Goal: Transaction & Acquisition: Purchase product/service

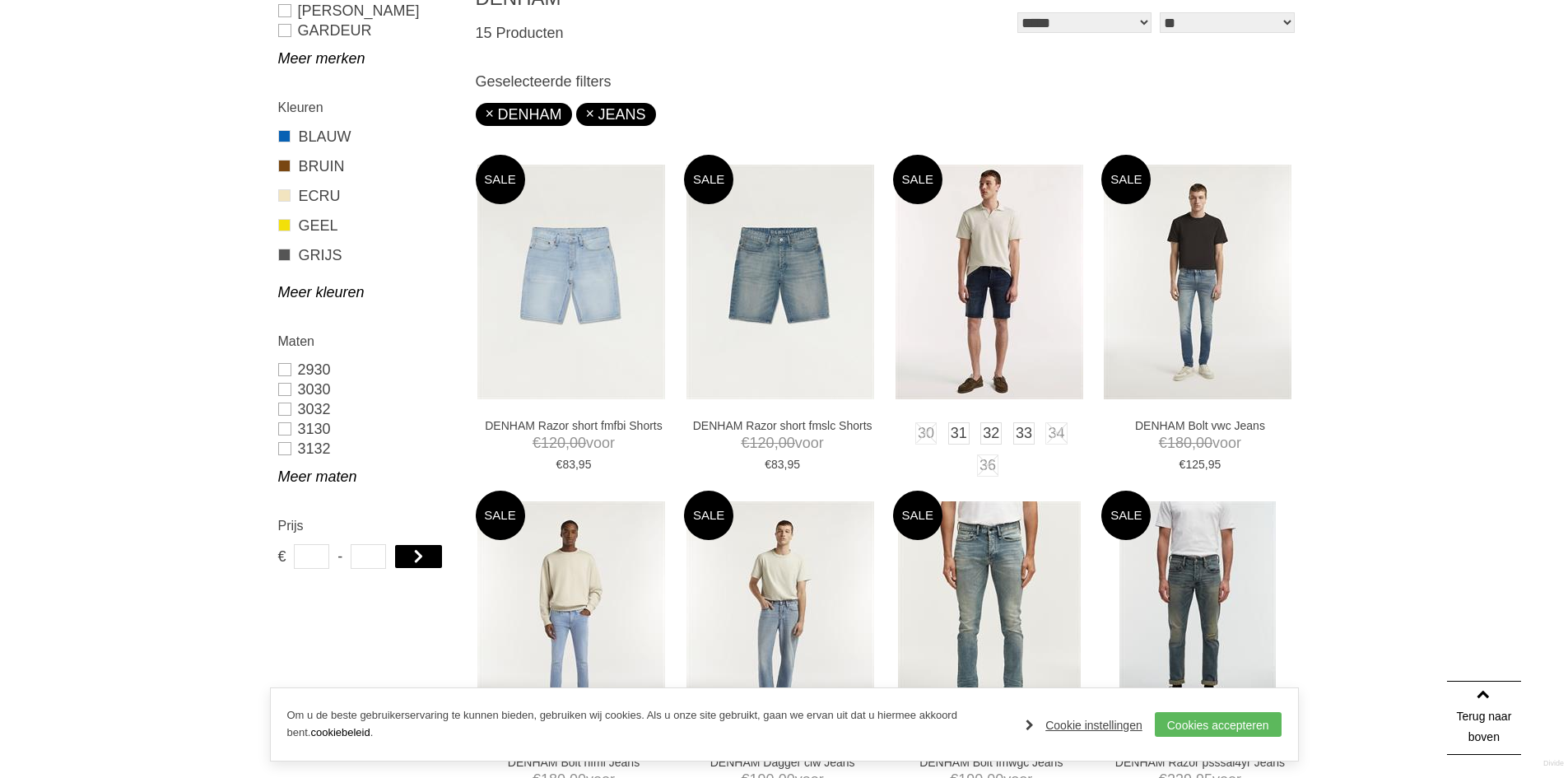
scroll to position [659, 0]
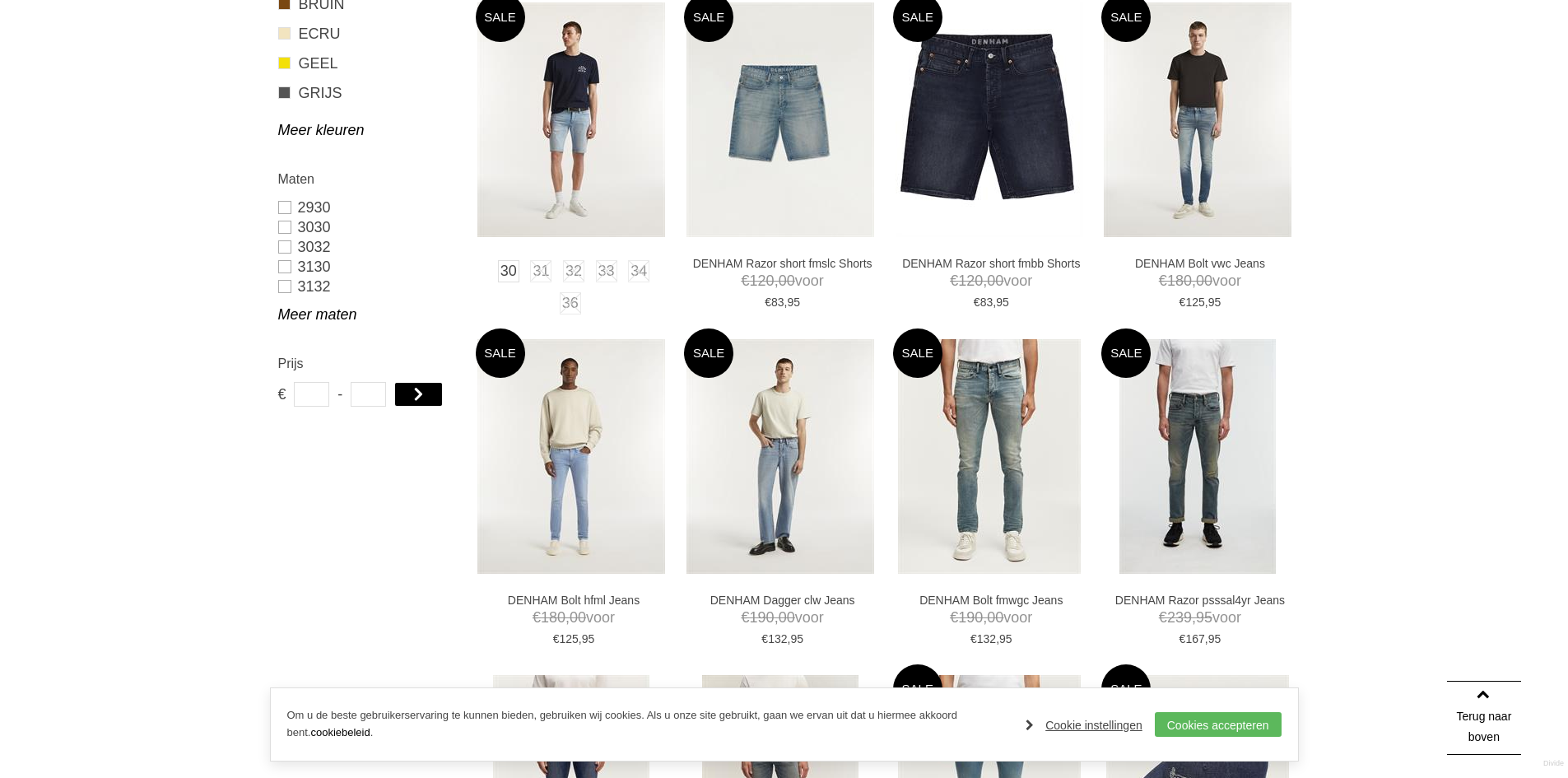
click at [567, 172] on img at bounding box center [571, 120] width 187 height 235
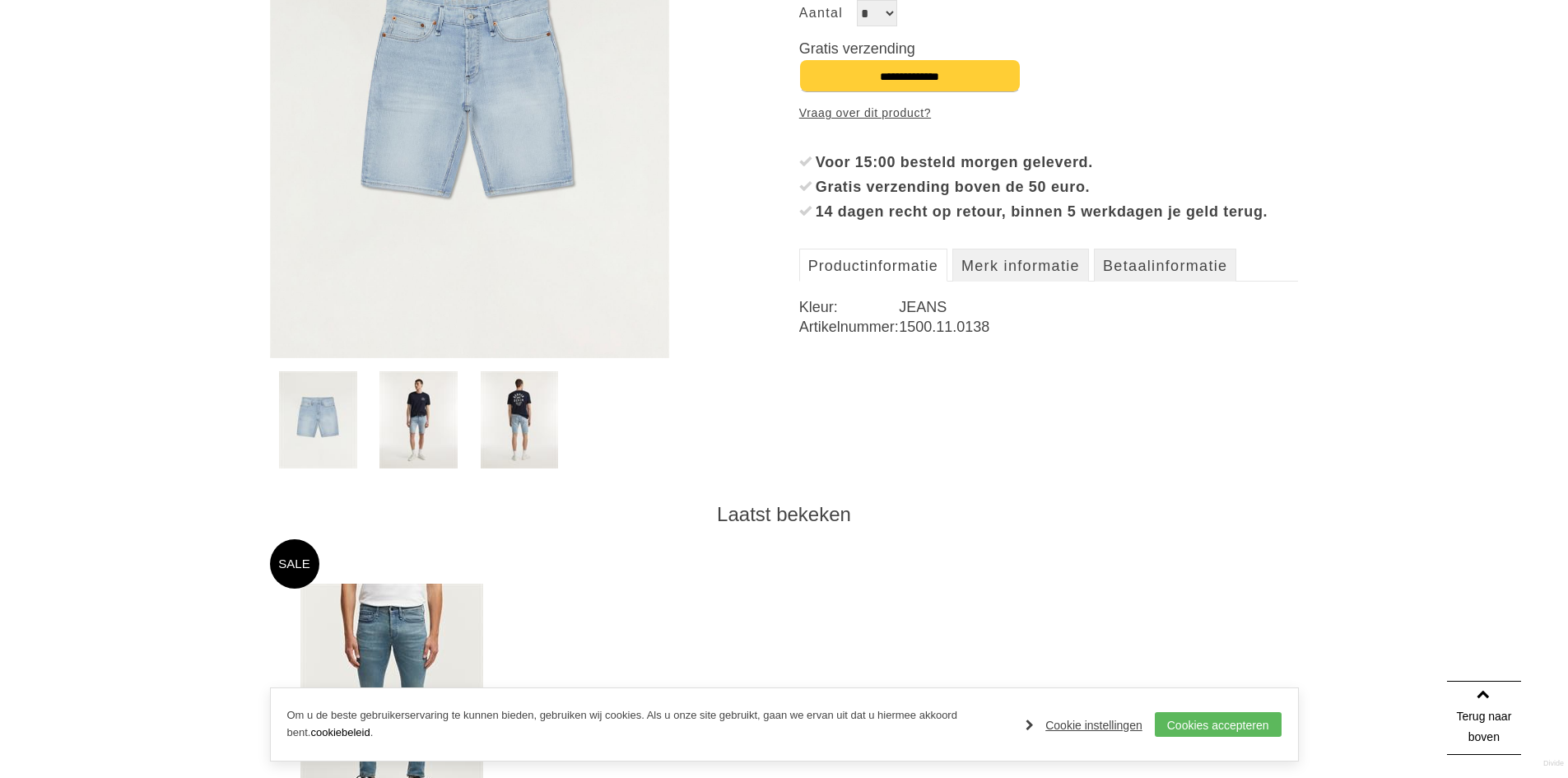
scroll to position [411, 0]
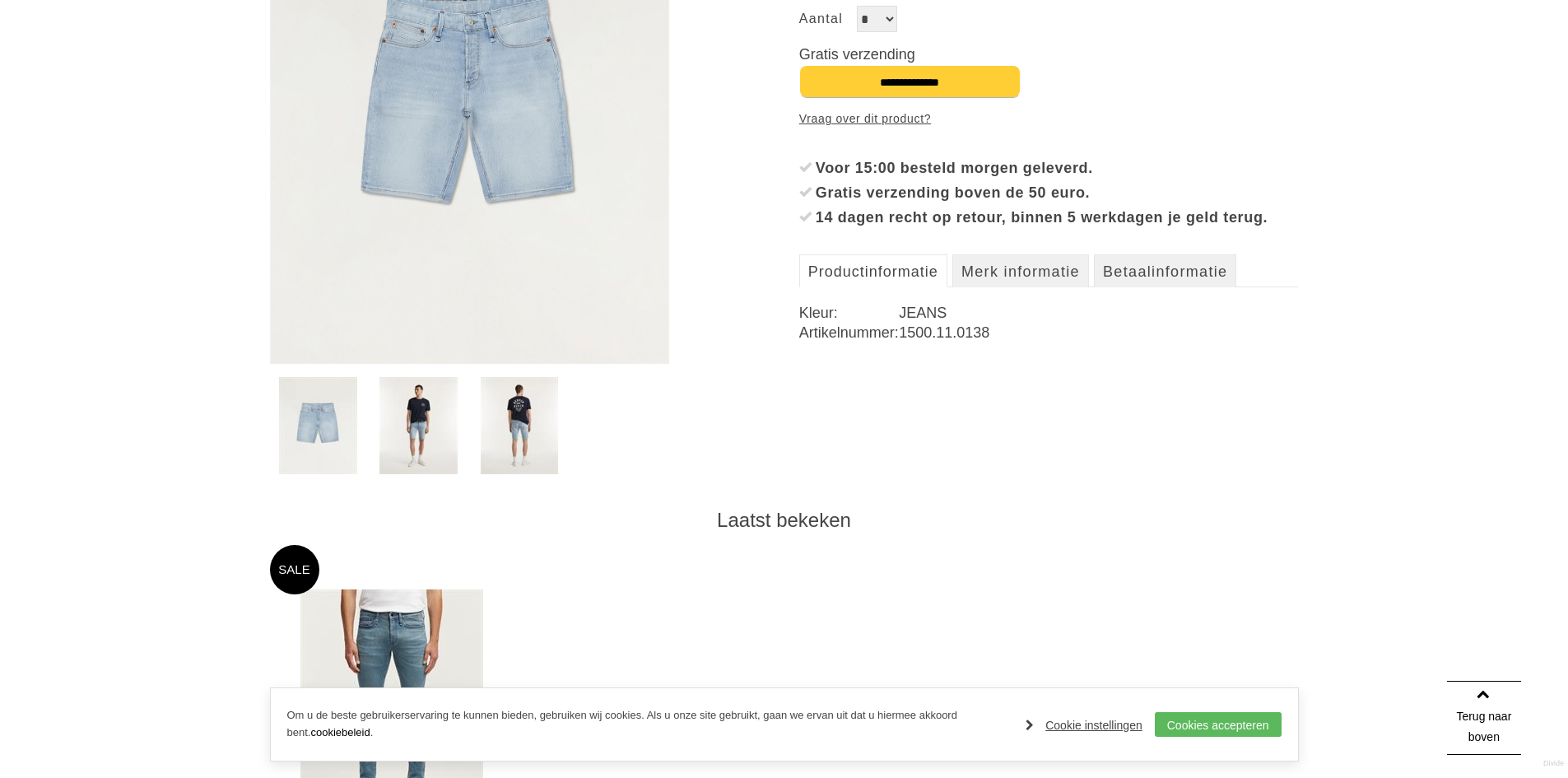
click at [415, 419] on img at bounding box center [418, 425] width 79 height 97
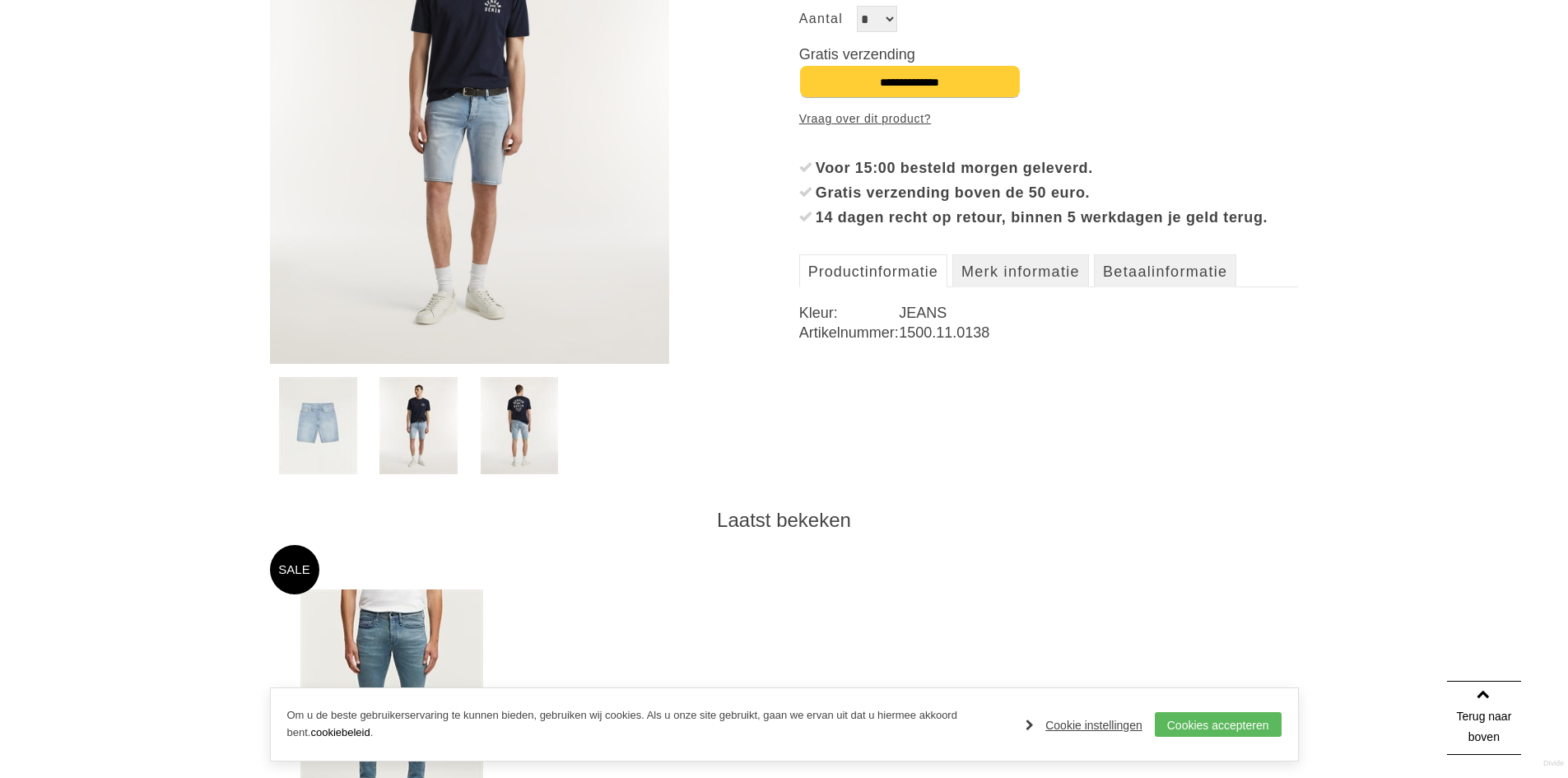
click at [528, 424] on img at bounding box center [519, 425] width 79 height 97
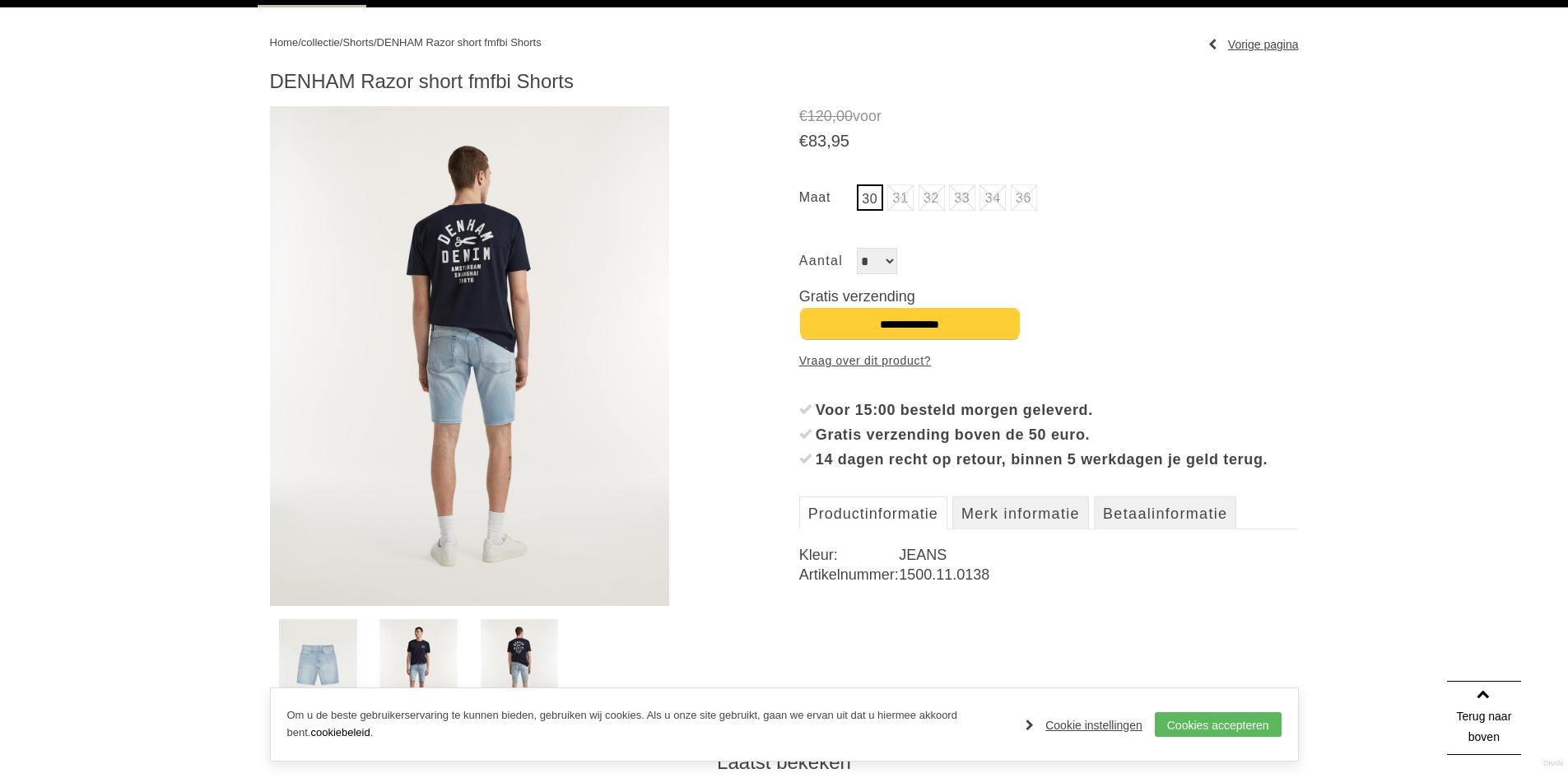
scroll to position [165, 0]
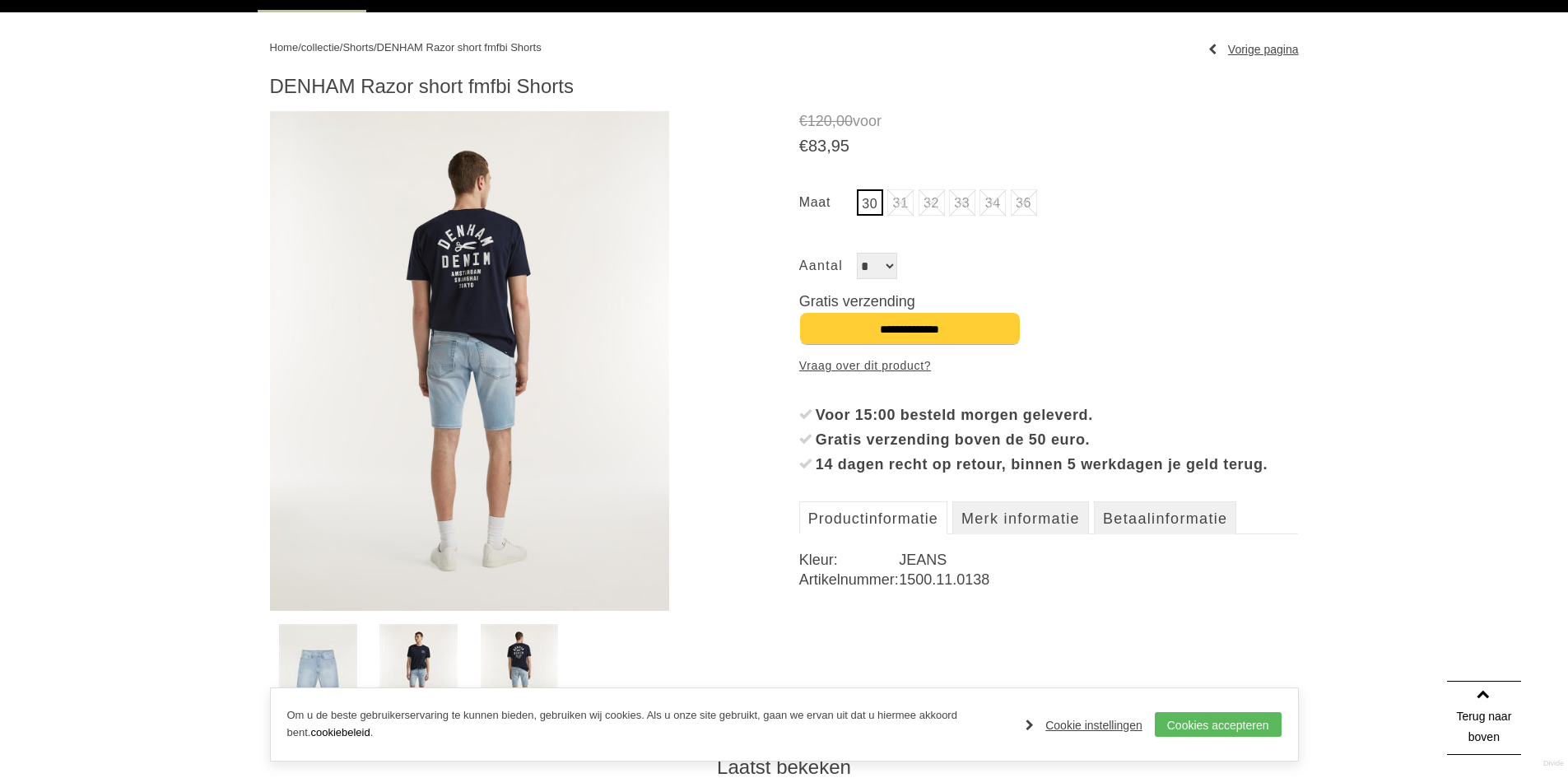
click at [508, 397] on img at bounding box center [470, 361] width 400 height 500
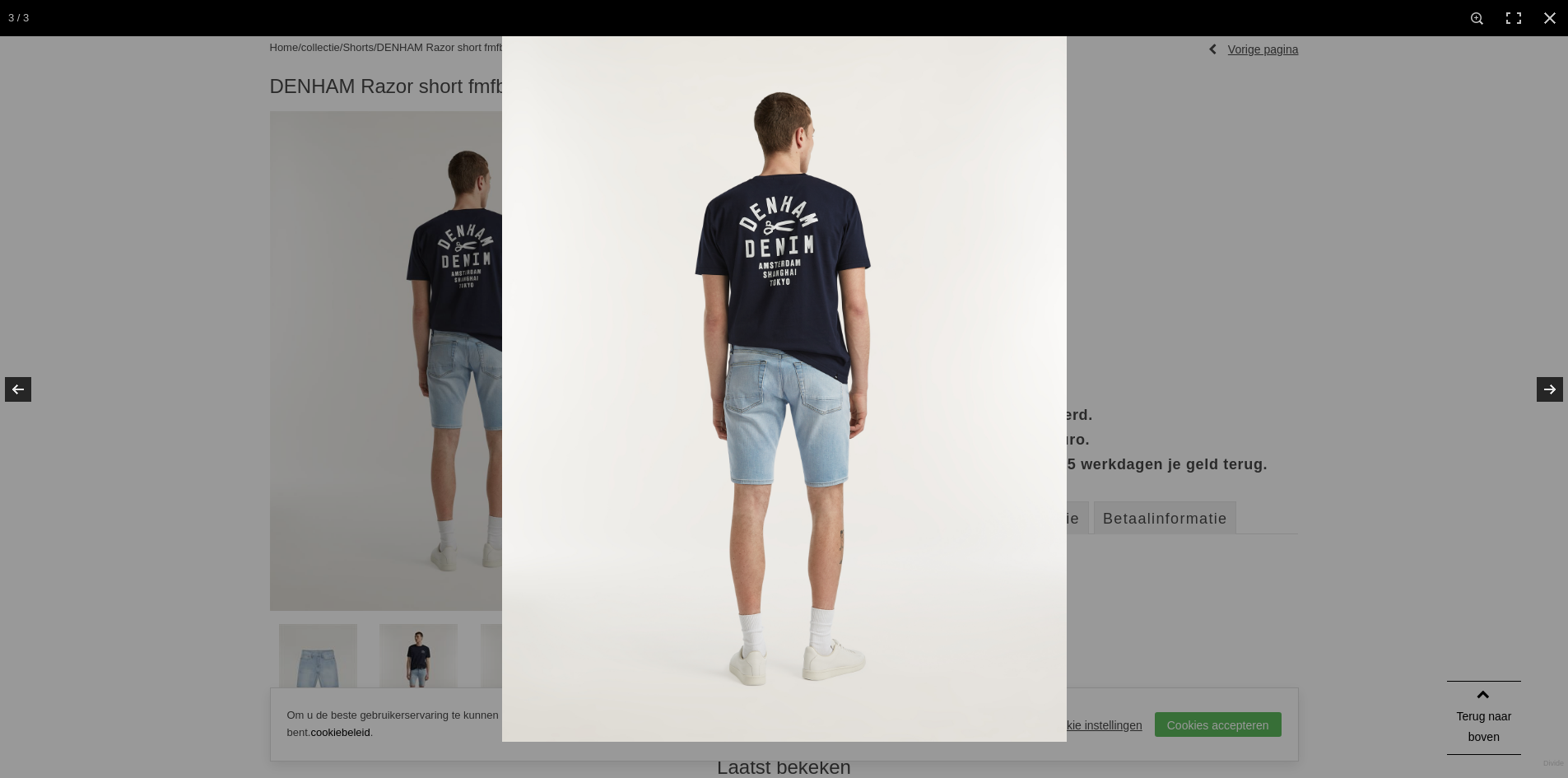
click at [765, 394] on img at bounding box center [784, 388] width 565 height 705
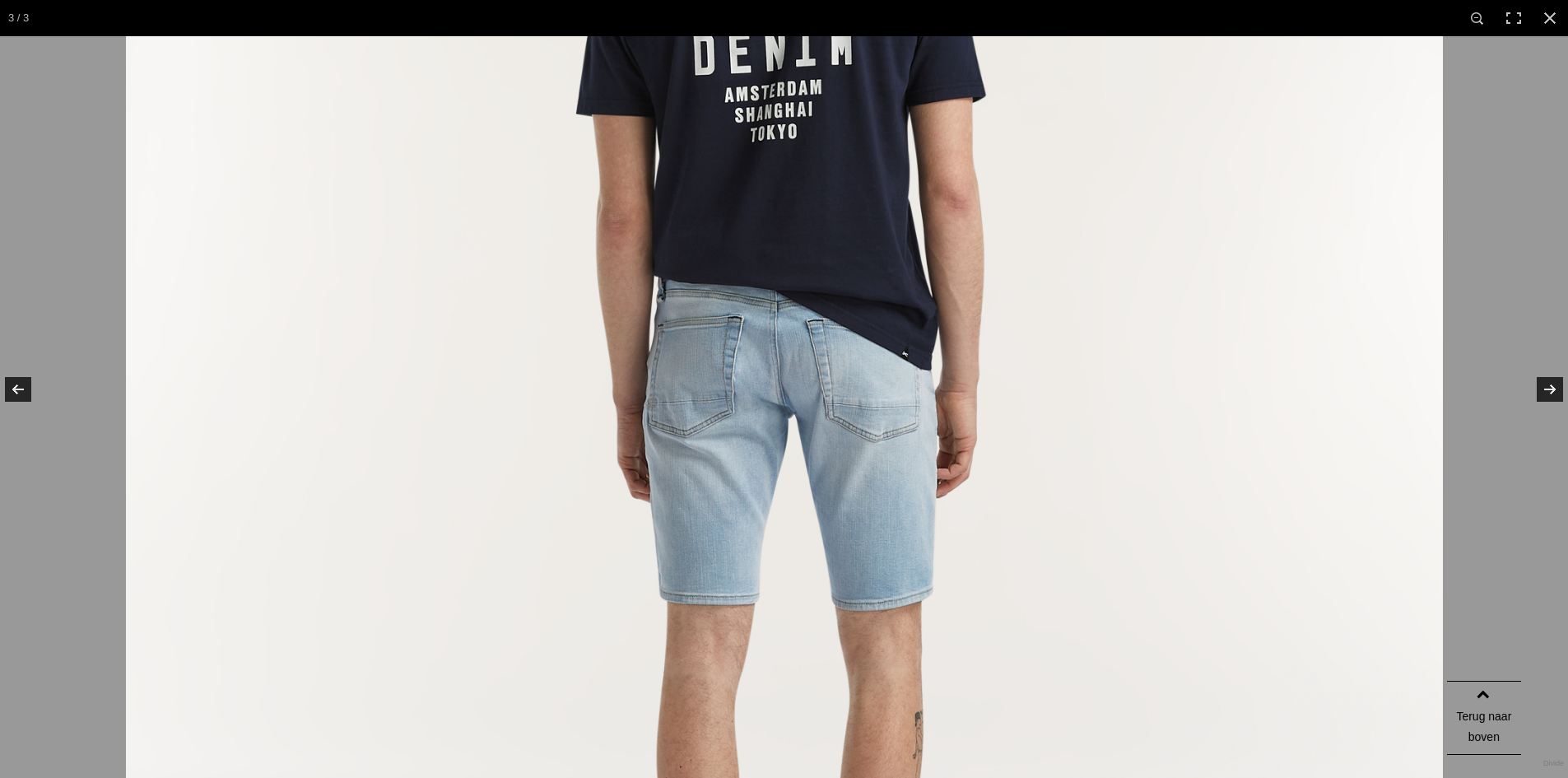
click at [765, 394] on img at bounding box center [784, 381] width 1317 height 1645
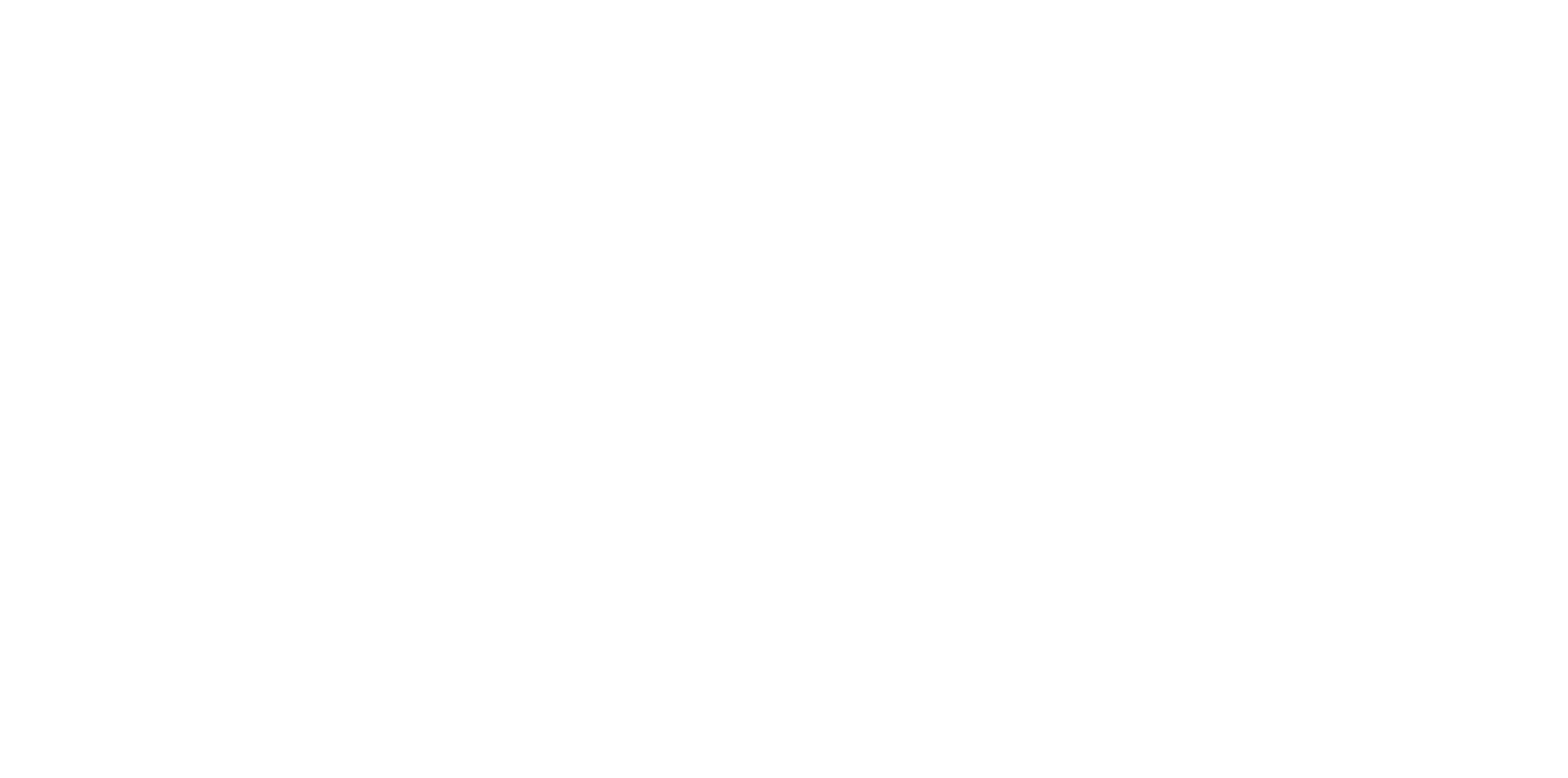
scroll to position [659, 0]
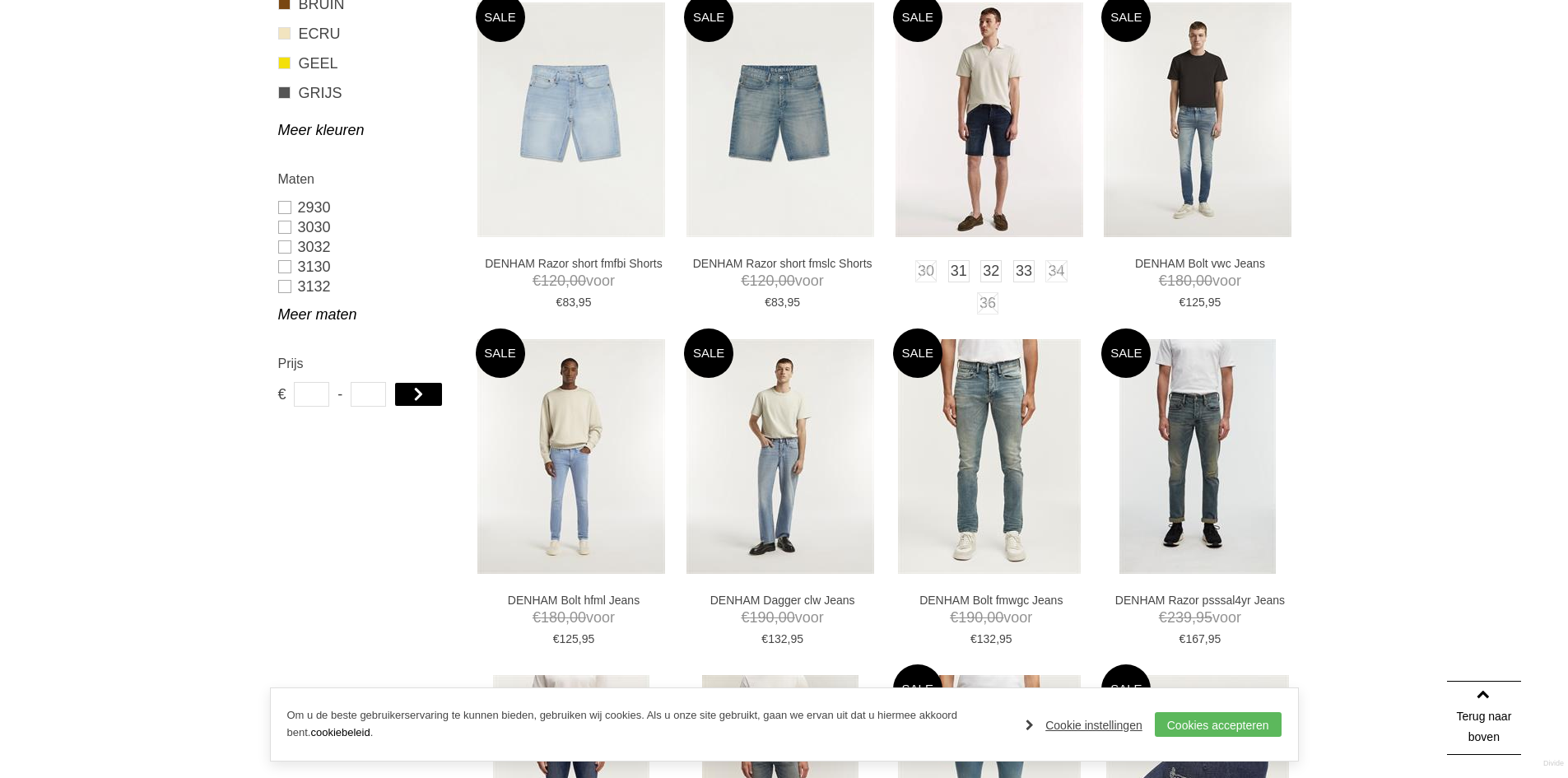
click at [961, 153] on img at bounding box center [989, 120] width 187 height 235
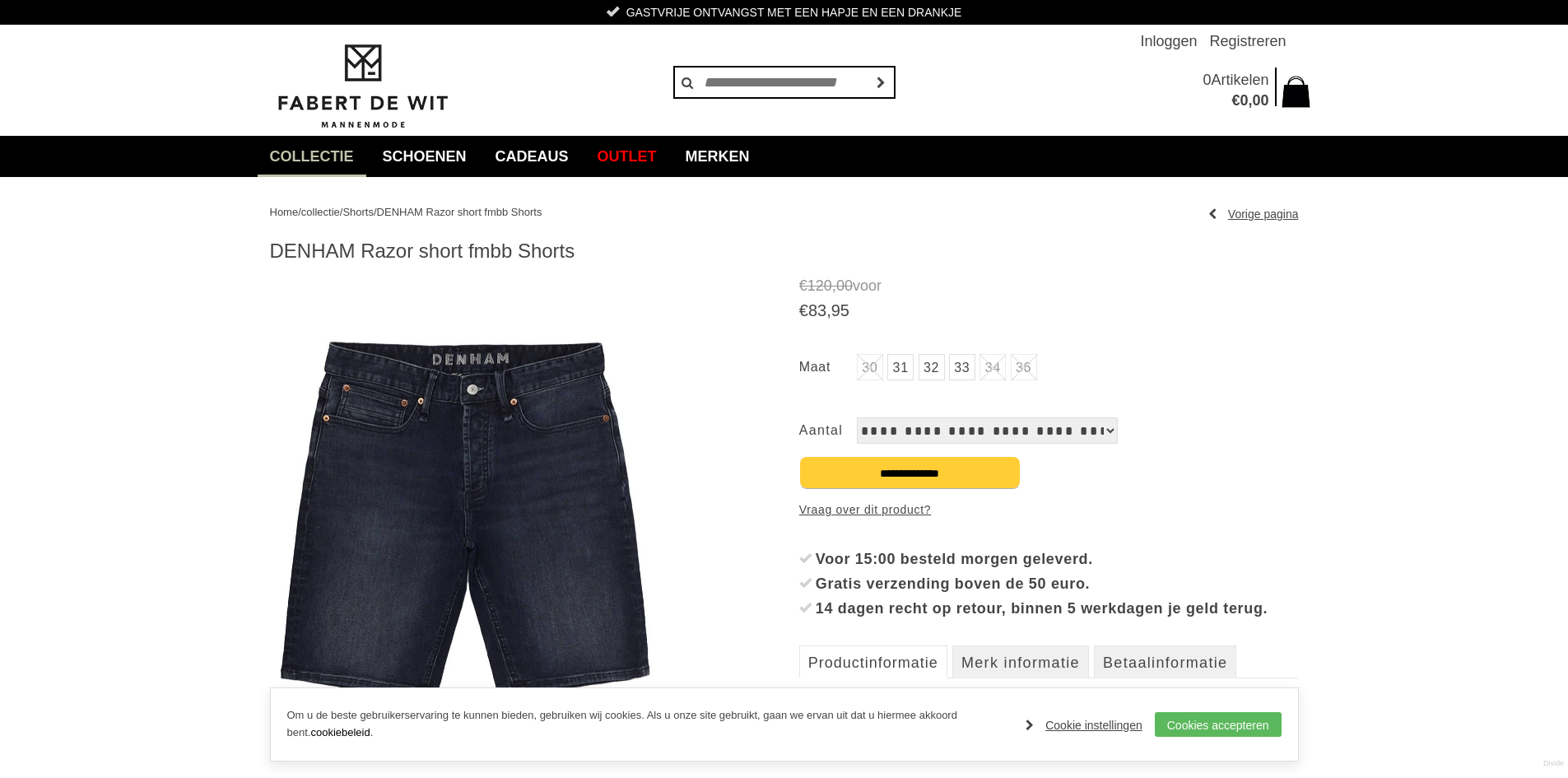
scroll to position [411, 0]
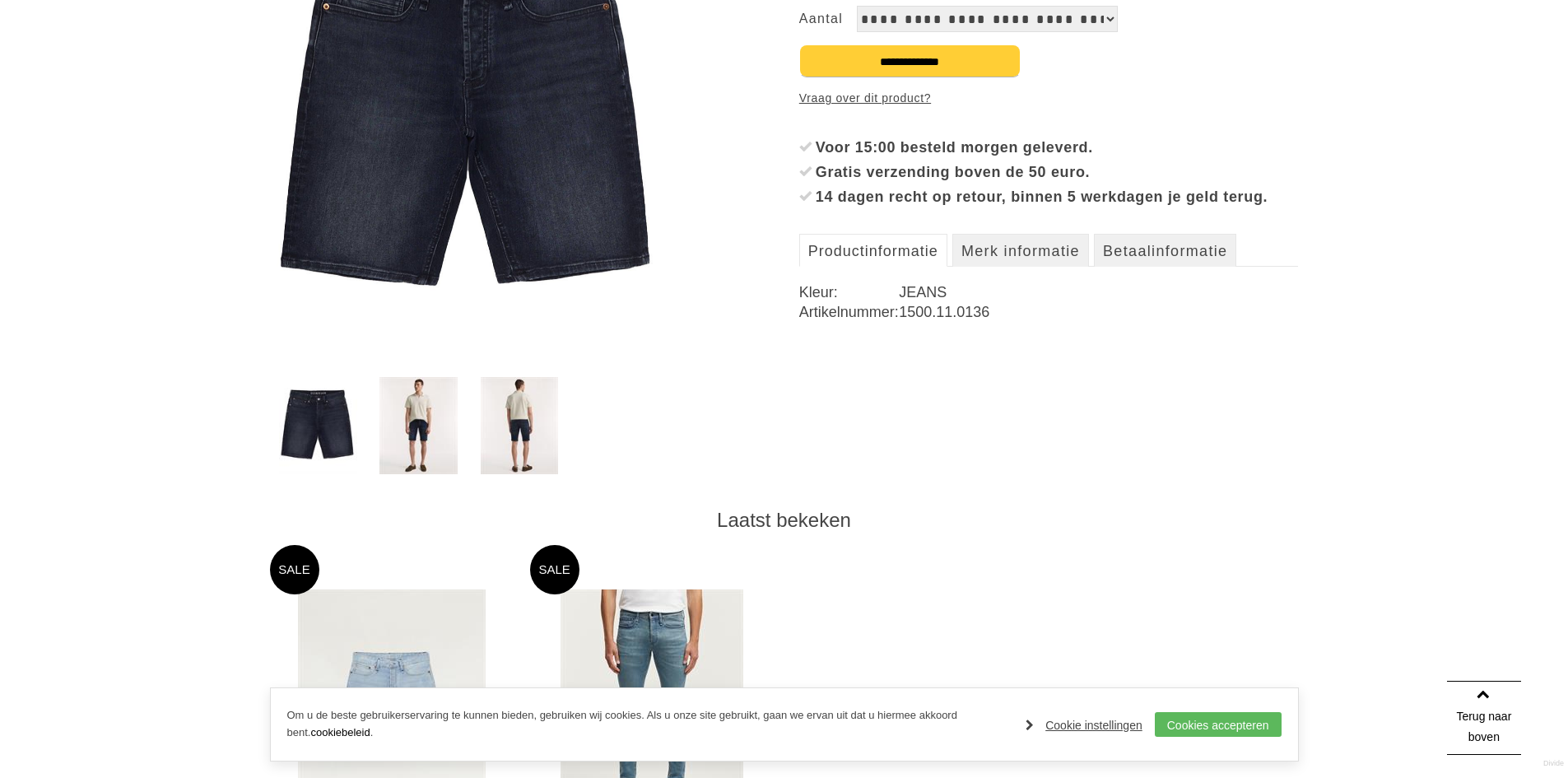
click at [530, 441] on img at bounding box center [519, 425] width 79 height 97
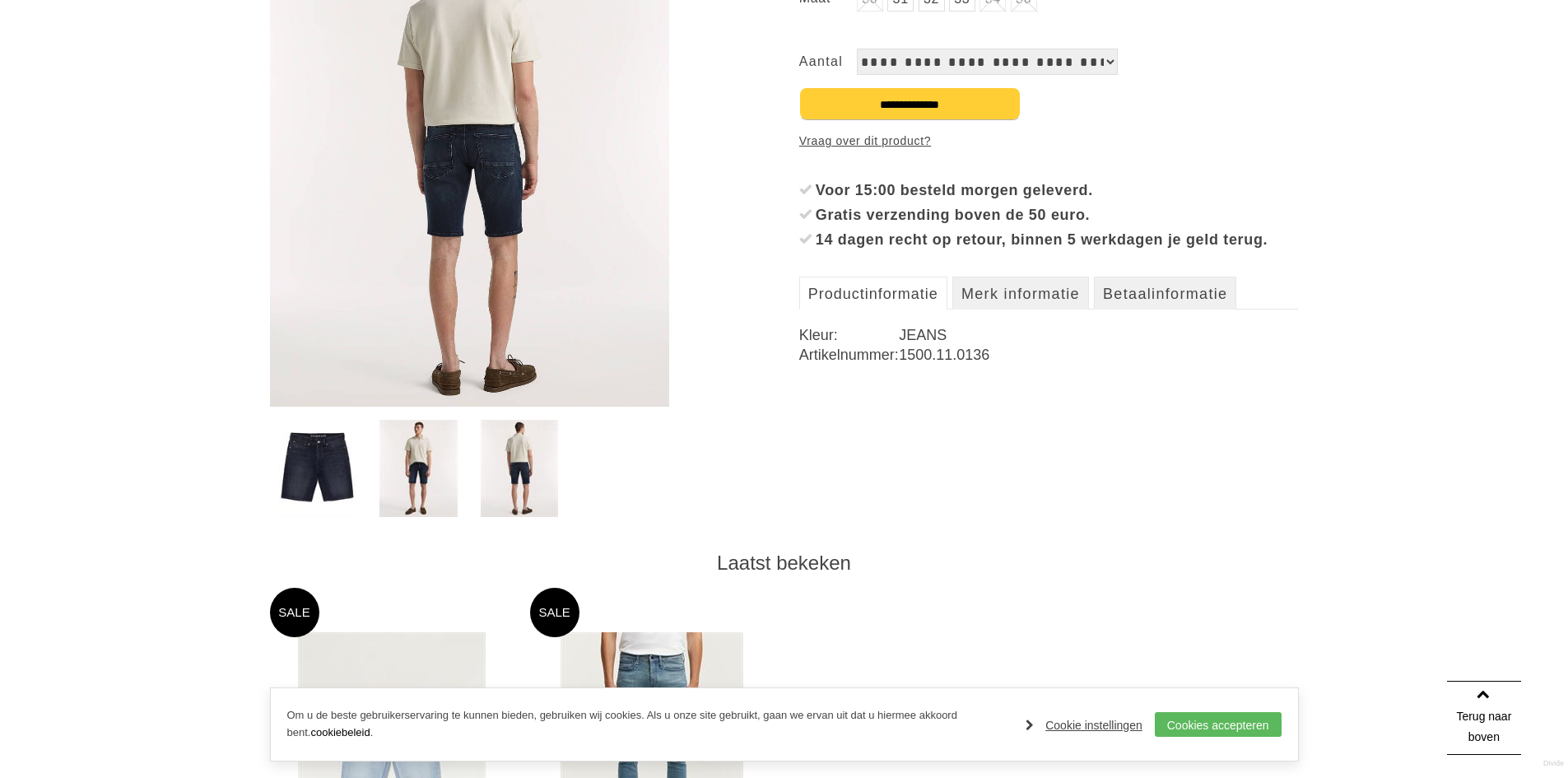
scroll to position [329, 0]
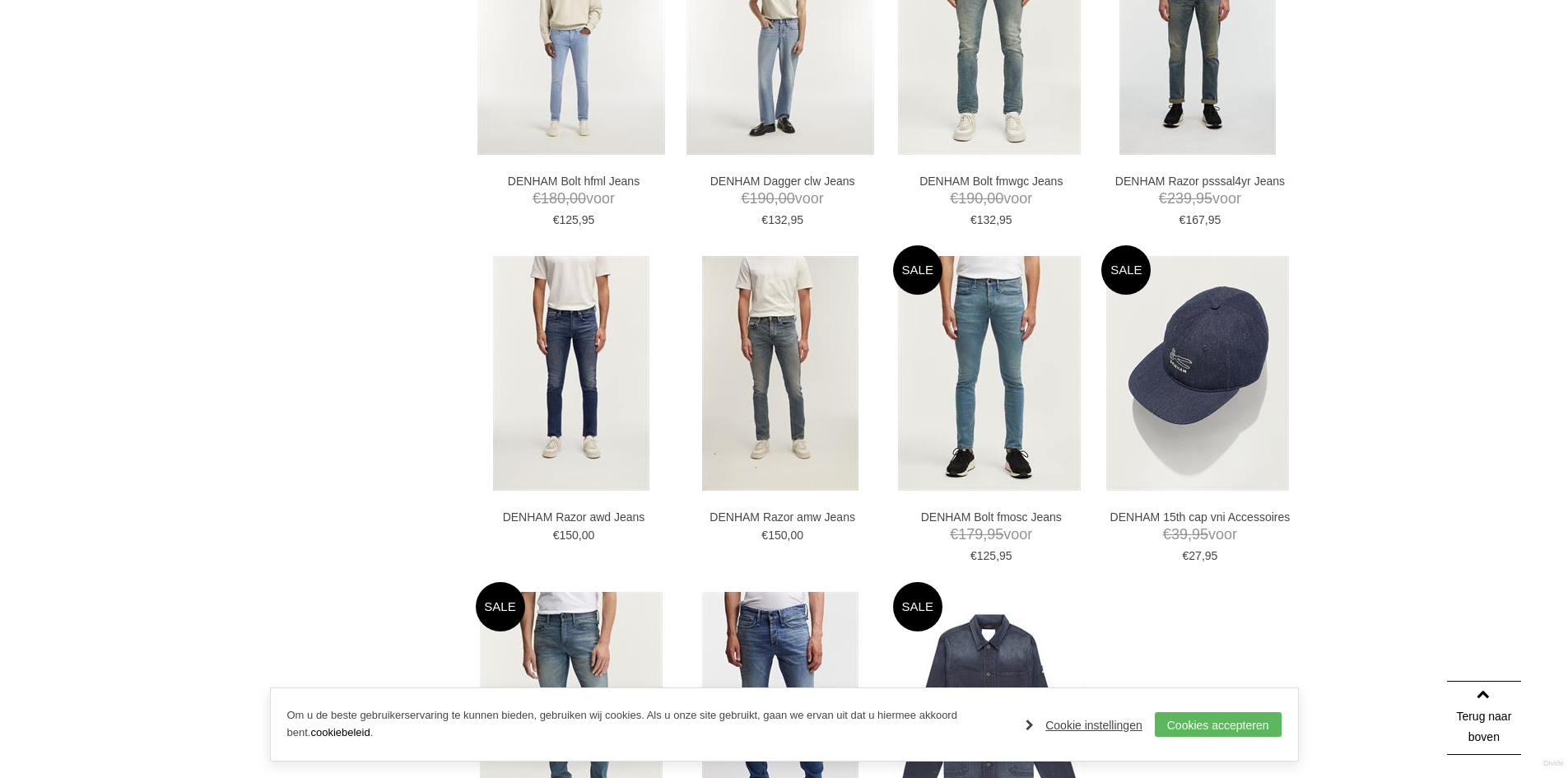
scroll to position [1316, 0]
